Goal: Transaction & Acquisition: Purchase product/service

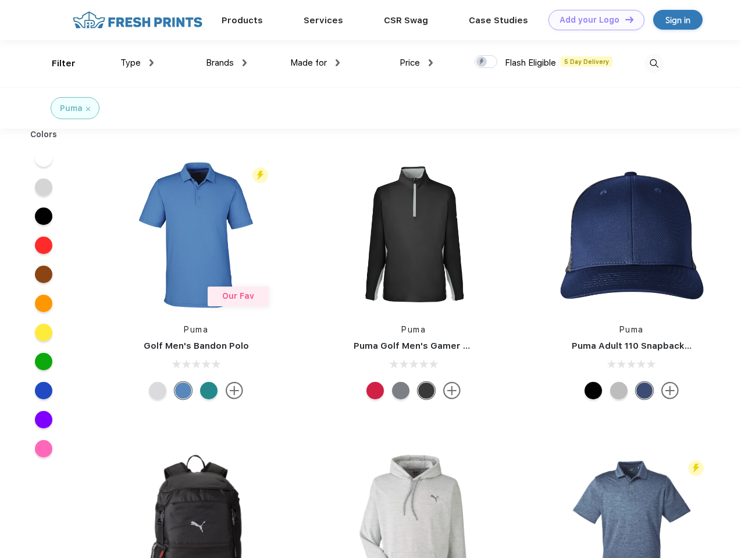
scroll to position [1, 0]
click at [592, 20] on link "Add your Logo Design Tool" at bounding box center [596, 20] width 96 height 20
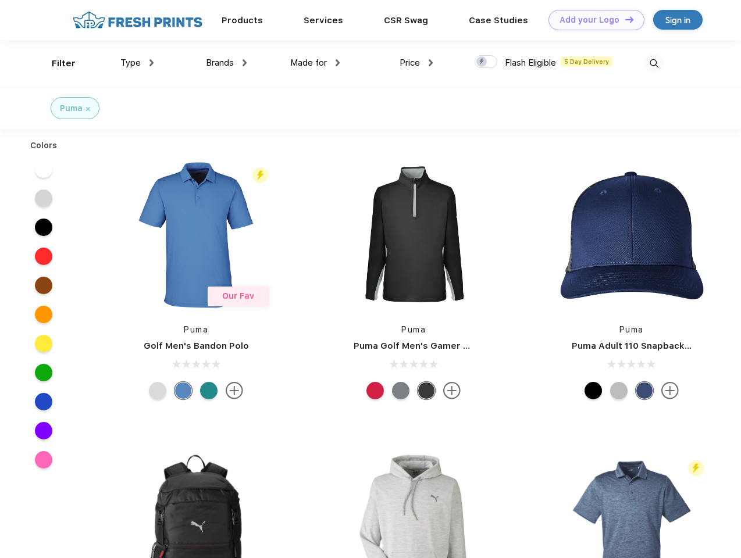
click at [0, 0] on div "Design Tool" at bounding box center [0, 0] width 0 height 0
click at [624, 19] on link "Add your Logo Design Tool" at bounding box center [596, 20] width 96 height 20
click at [56, 63] on div "Filter" at bounding box center [64, 63] width 24 height 13
click at [137, 63] on span "Type" at bounding box center [130, 63] width 20 height 10
click at [226, 63] on span "Brands" at bounding box center [220, 63] width 28 height 10
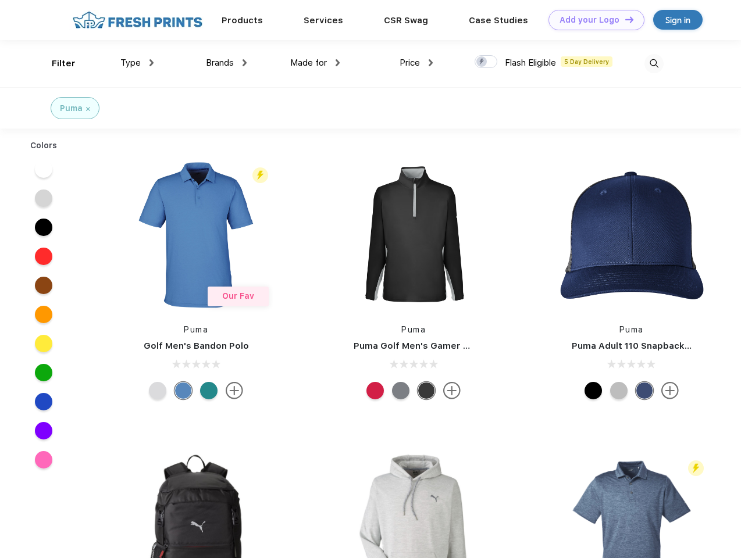
click at [315, 63] on span "Made for" at bounding box center [308, 63] width 37 height 10
click at [416, 63] on span "Price" at bounding box center [410, 63] width 20 height 10
click at [486, 62] on div at bounding box center [486, 61] width 23 height 13
click at [482, 62] on input "checkbox" at bounding box center [479, 59] width 8 height 8
click at [654, 63] on img at bounding box center [653, 63] width 19 height 19
